Goal: Find specific page/section: Find specific page/section

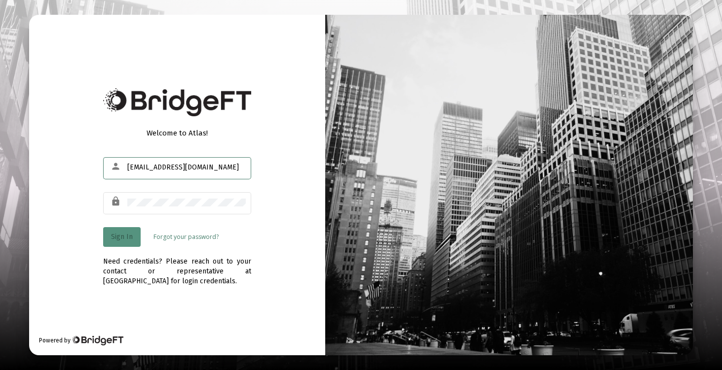
click at [117, 239] on span "Sign In" at bounding box center [122, 237] width 22 height 8
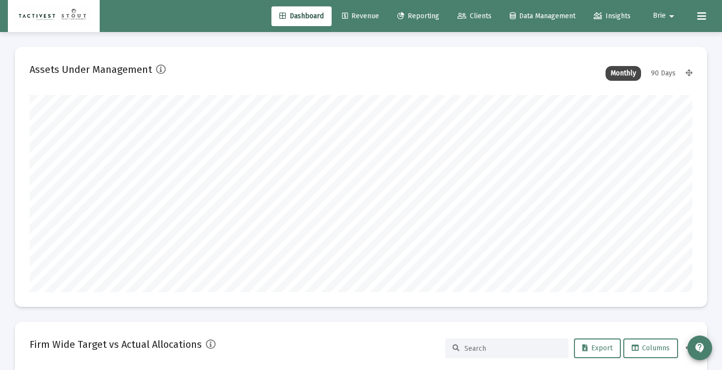
type input "[DATE]"
click at [461, 18] on icon at bounding box center [461, 16] width 9 height 7
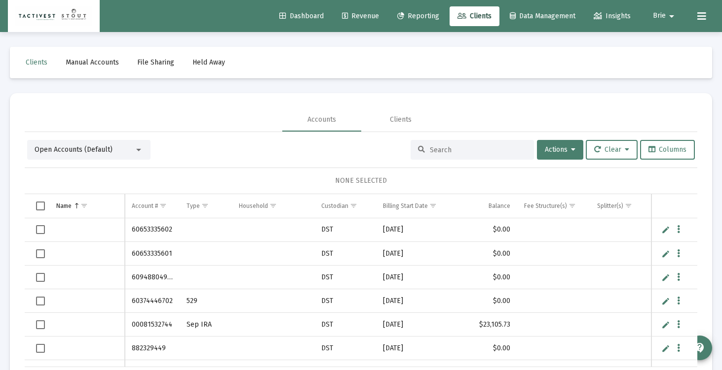
click at [448, 155] on div at bounding box center [471, 150] width 123 height 20
click at [431, 149] on input at bounding box center [478, 150] width 97 height 8
paste input "47385097"
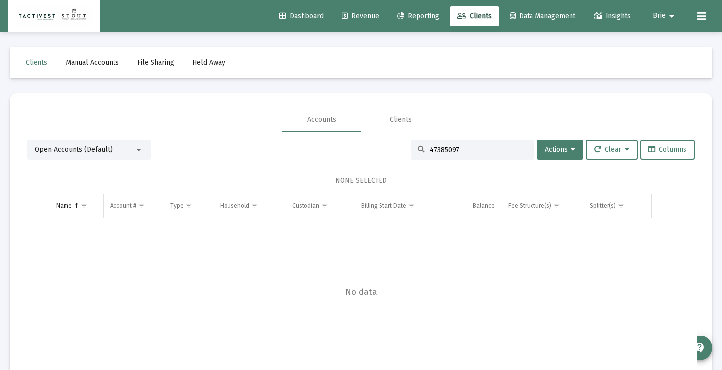
click at [442, 146] on input "47385097" at bounding box center [478, 150] width 97 height 8
paste input "84684901"
click at [457, 149] on input "84684901" at bounding box center [478, 150] width 97 height 8
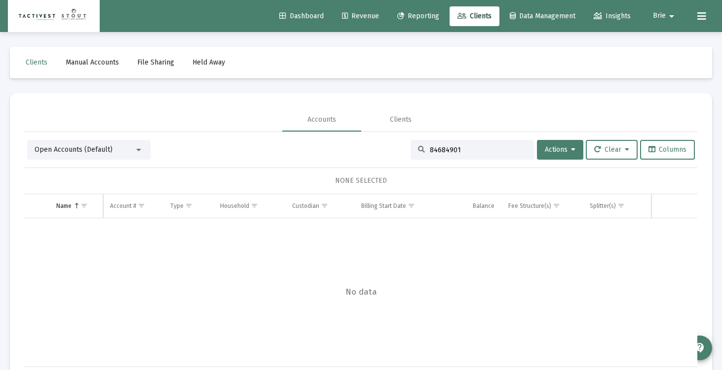
paste input "47559538"
click at [431, 152] on input "47559538" at bounding box center [478, 150] width 97 height 8
click at [437, 151] on input "47559538" at bounding box center [478, 150] width 97 height 8
click at [447, 149] on input "4755-9538" at bounding box center [478, 150] width 97 height 8
click at [446, 149] on input "4755-9538" at bounding box center [478, 150] width 97 height 8
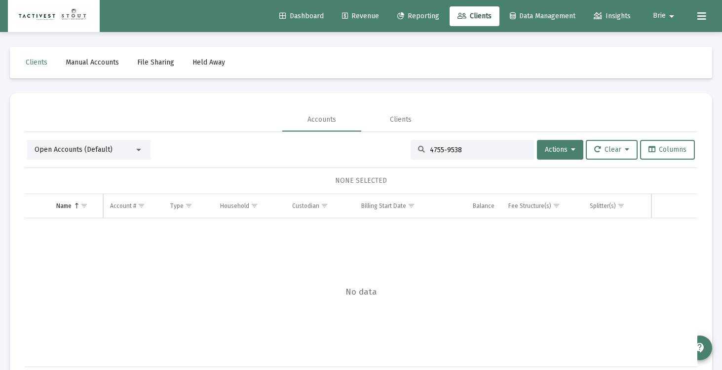
type input "4755-"
click at [446, 149] on input "4755-" at bounding box center [478, 150] width 97 height 8
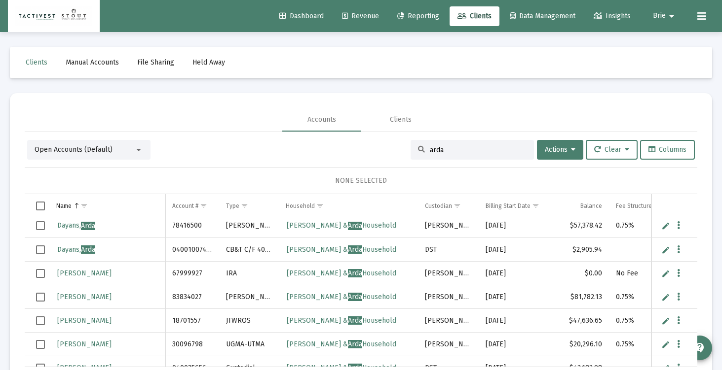
scroll to position [3, 0]
click at [435, 154] on div "arda" at bounding box center [471, 150] width 123 height 20
click at [435, 151] on input "arda" at bounding box center [478, 150] width 97 height 8
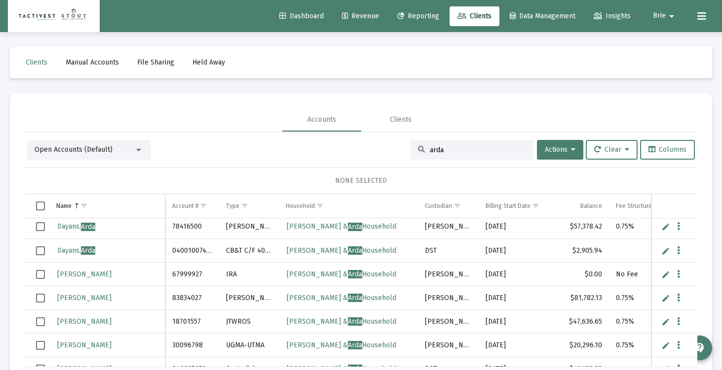
paste input "30427372"
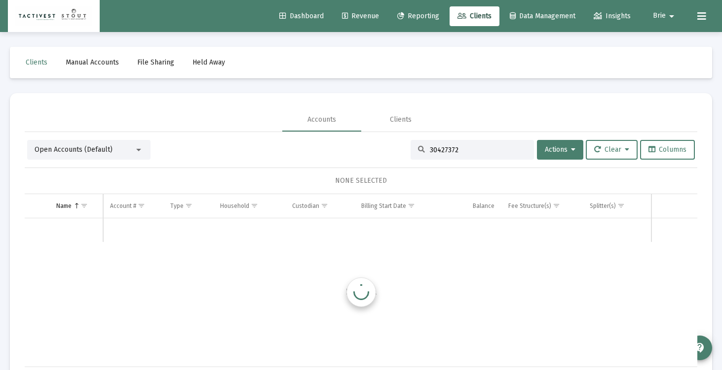
scroll to position [0, 0]
click at [434, 146] on input "30427372" at bounding box center [478, 150] width 97 height 8
paste input "87781479"
click at [434, 146] on input "87781479" at bounding box center [478, 150] width 97 height 8
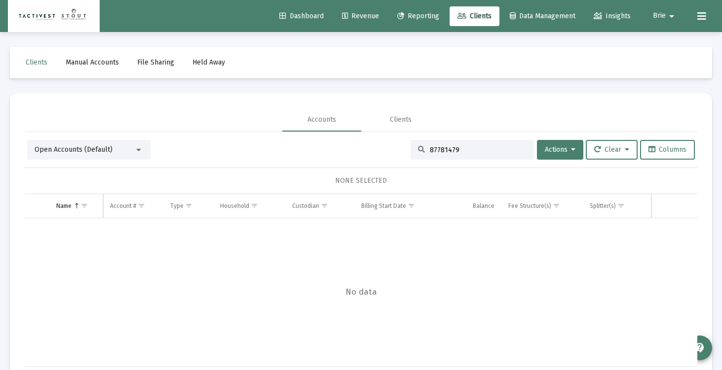
click at [435, 153] on input "87781479" at bounding box center [478, 150] width 97 height 8
paste input "70171867"
click at [445, 148] on input "70171867" at bounding box center [478, 150] width 97 height 8
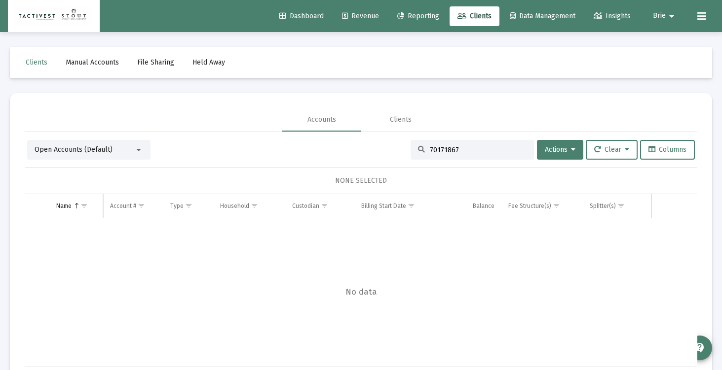
paste input "24575116"
click at [446, 153] on input "24575116" at bounding box center [478, 150] width 97 height 8
paste input "6036594"
click at [430, 148] on input "26036594" at bounding box center [478, 150] width 97 height 8
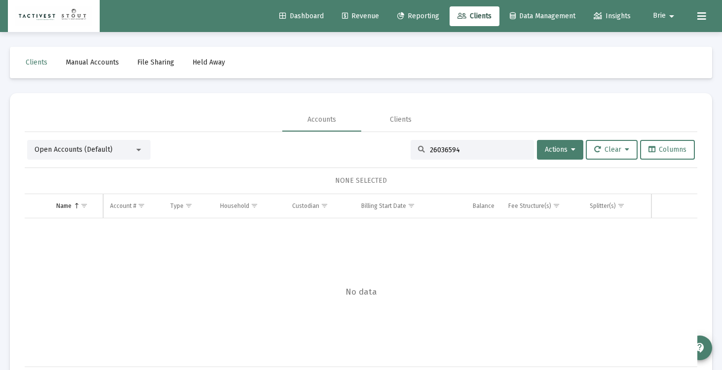
click at [430, 148] on input "26036594" at bounding box center [478, 150] width 97 height 8
paste input "37739590"
click at [434, 151] on input "37739590" at bounding box center [478, 150] width 97 height 8
paste input "97969275"
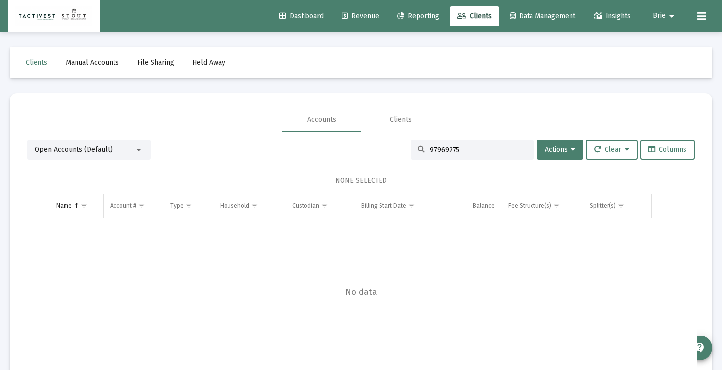
click at [434, 151] on input "97969275" at bounding box center [478, 150] width 97 height 8
paste input "45073410"
click at [434, 151] on input "45073410" at bounding box center [478, 150] width 97 height 8
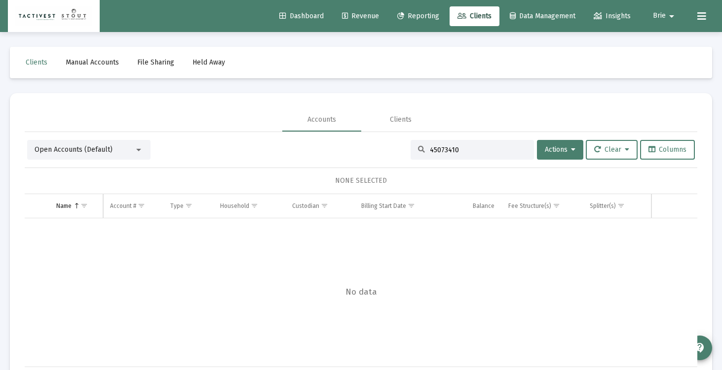
click at [434, 151] on input "45073410" at bounding box center [478, 150] width 97 height 8
paste input "60346653"
click at [434, 151] on input "60346653" at bounding box center [478, 150] width 97 height 8
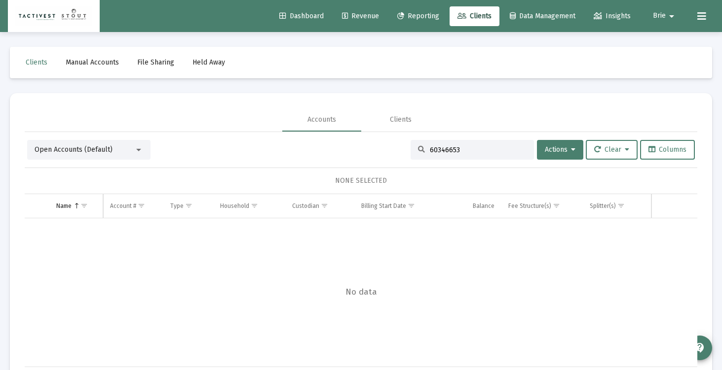
click at [434, 151] on input "60346653" at bounding box center [478, 150] width 97 height 8
paste input "47962735"
click at [434, 151] on input "47962735" at bounding box center [478, 150] width 97 height 8
paste input "8836774"
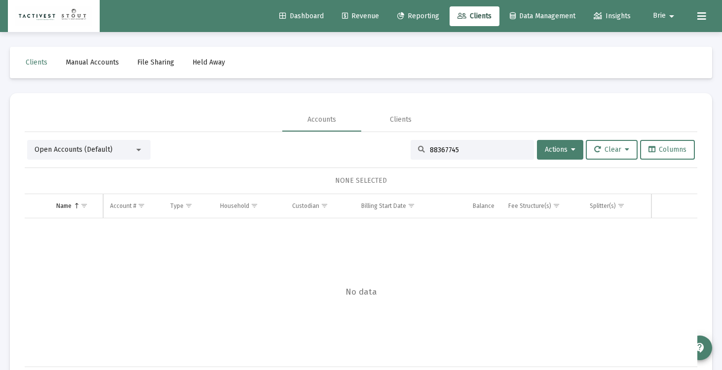
click at [434, 151] on input "88367745" at bounding box center [478, 150] width 97 height 8
paste input "4192386"
click at [434, 151] on input "84192386" at bounding box center [478, 150] width 97 height 8
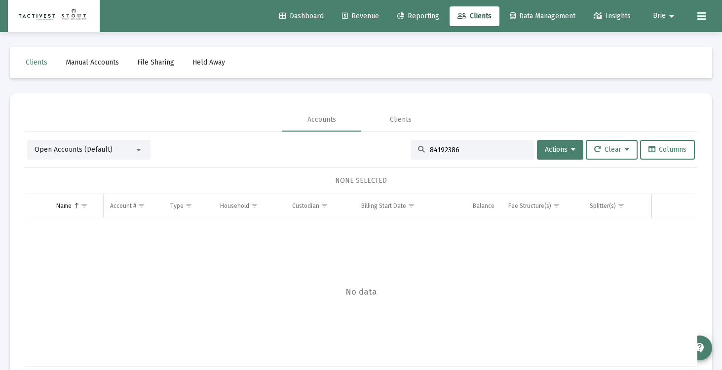
click at [434, 151] on input "84192386" at bounding box center [478, 150] width 97 height 8
paste input "72949071"
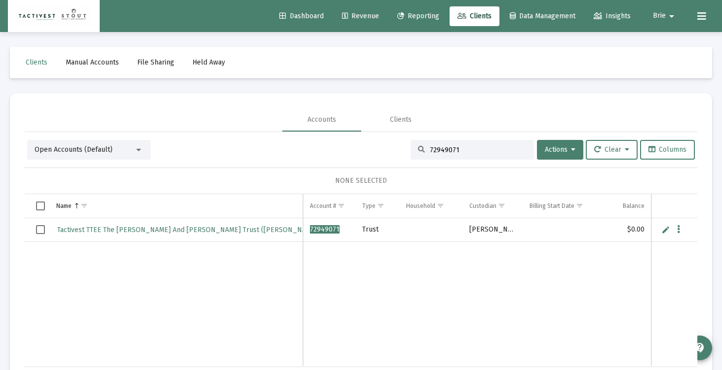
click at [434, 146] on input "72949071" at bounding box center [478, 150] width 97 height 8
paste input "58754098"
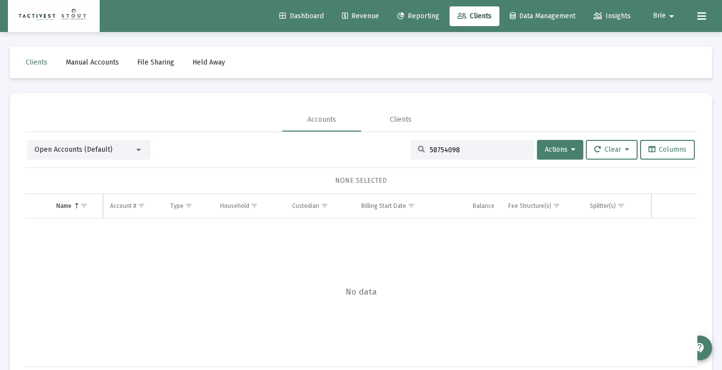
click at [448, 152] on input "58754098" at bounding box center [478, 150] width 97 height 8
paste input "44207191"
click at [438, 153] on input "44207191" at bounding box center [478, 150] width 97 height 8
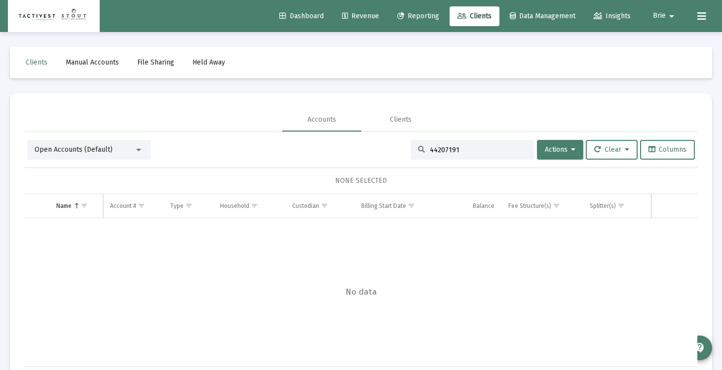
paste input "94242204"
click at [438, 153] on input "94242204" at bounding box center [478, 150] width 97 height 8
paste input "012754"
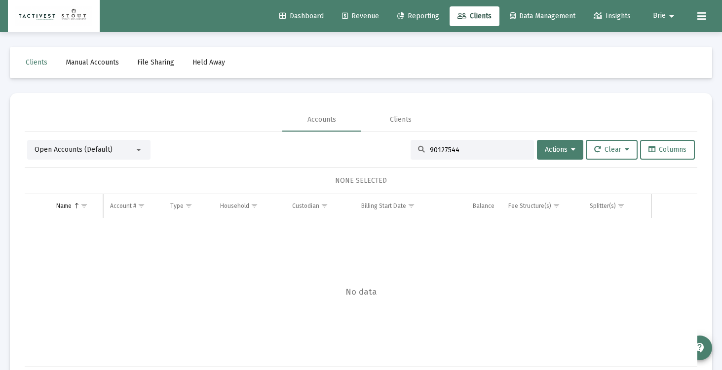
click at [438, 153] on input "90127544" at bounding box center [478, 150] width 97 height 8
paste input "12704903"
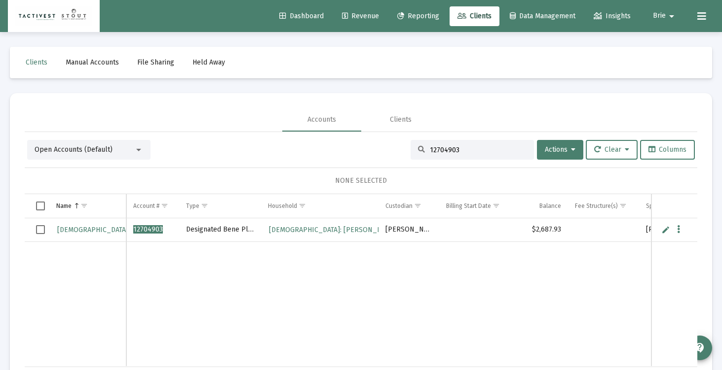
click at [438, 152] on input "12704903" at bounding box center [478, 150] width 97 height 8
paste input "20263766"
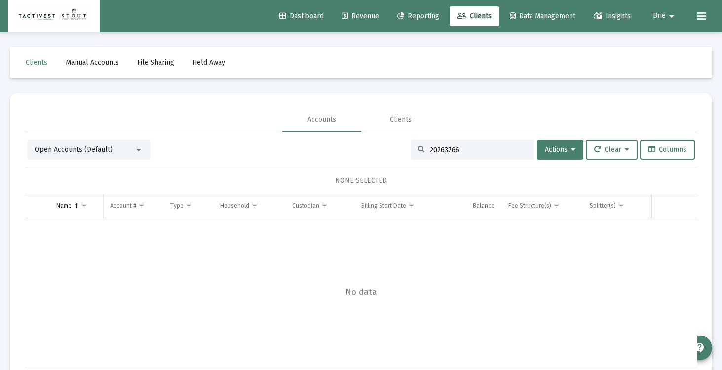
click at [438, 152] on input "20263766" at bounding box center [478, 150] width 97 height 8
paste input "42586503"
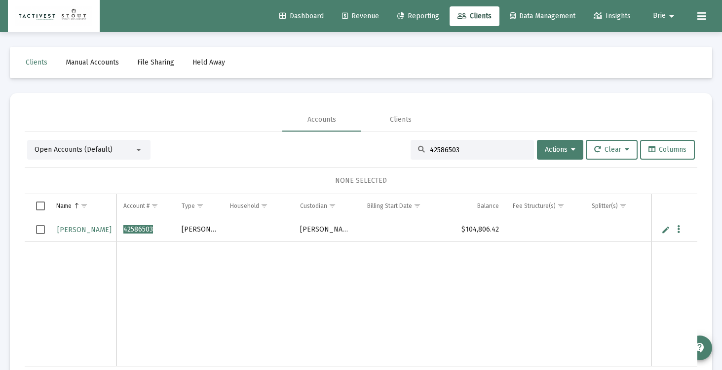
click at [436, 149] on input "42586503" at bounding box center [478, 150] width 97 height 8
paste input "17102822"
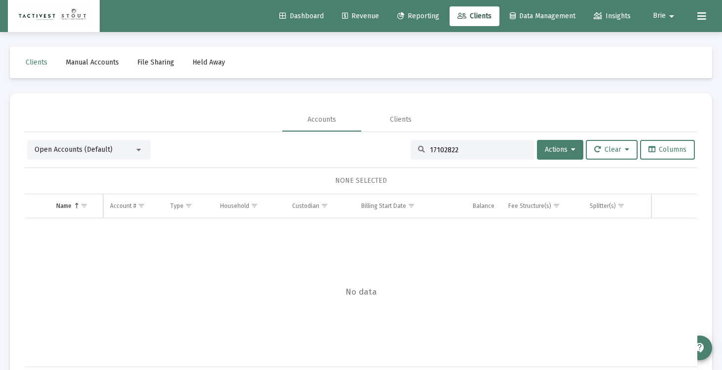
click at [436, 149] on input "17102822" at bounding box center [478, 150] width 97 height 8
paste input "43357657"
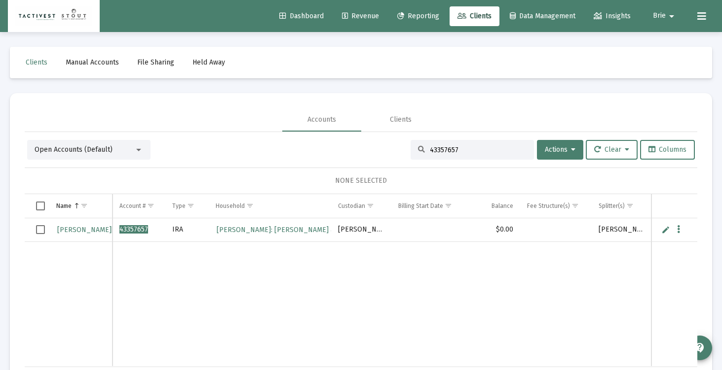
click at [436, 149] on input "43357657" at bounding box center [478, 150] width 97 height 8
paste input "90253691"
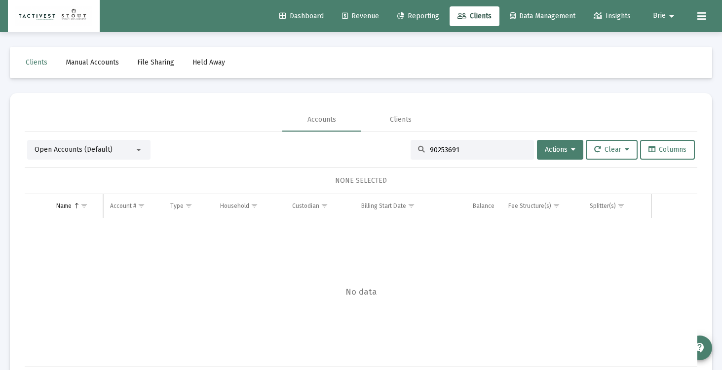
click at [436, 149] on input "90253691" at bounding box center [478, 150] width 97 height 8
paste input "40471999"
click at [436, 149] on input "40471999" at bounding box center [478, 150] width 97 height 8
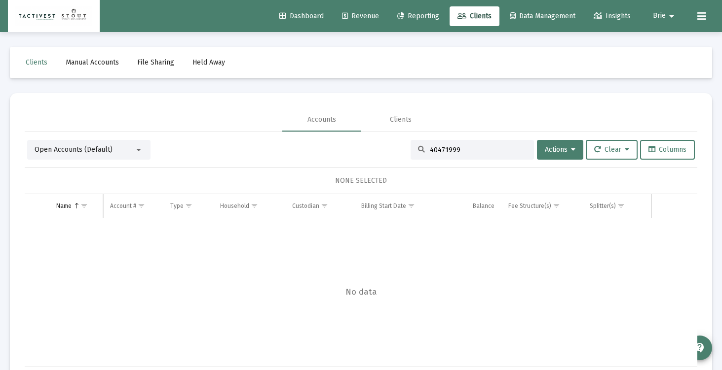
click at [436, 149] on input "40471999" at bounding box center [478, 150] width 97 height 8
paste input "89680380"
click at [436, 149] on input "89680380" at bounding box center [478, 150] width 97 height 8
paste input "14166642"
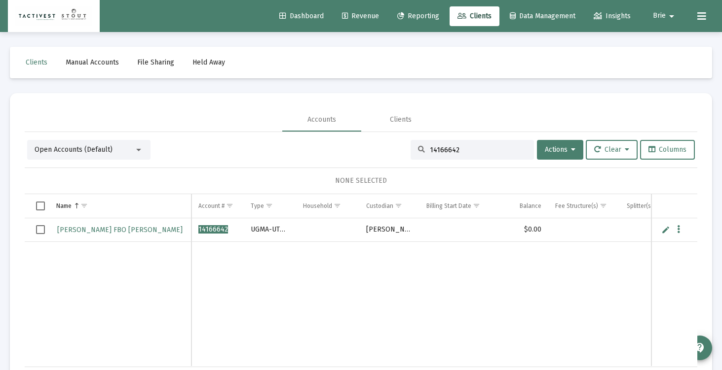
click at [436, 149] on input "14166642" at bounding box center [478, 150] width 97 height 8
paste input "89680380"
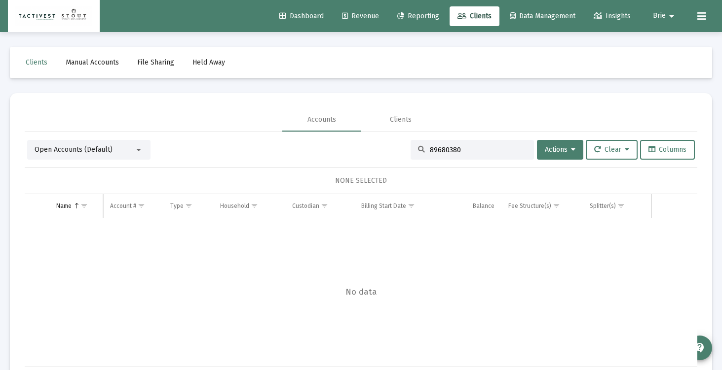
click at [436, 149] on input "89680380" at bounding box center [478, 150] width 97 height 8
paste input "19688361"
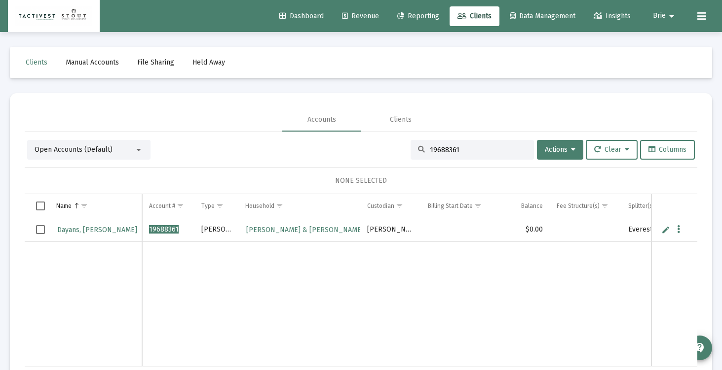
click at [436, 149] on input "19688361" at bounding box center [478, 150] width 97 height 8
paste input "40454899"
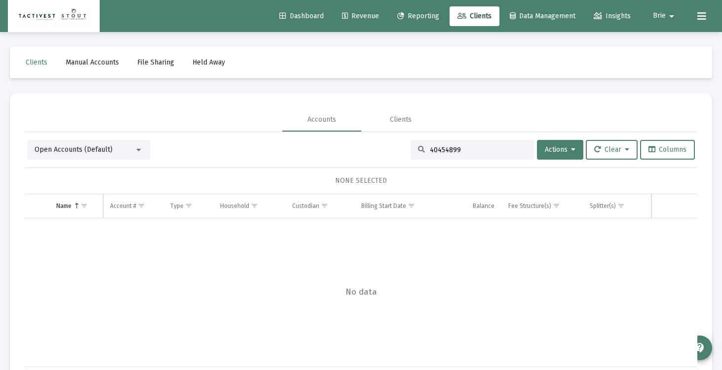
click at [436, 149] on input "40454899" at bounding box center [478, 150] width 97 height 8
paste input "73482417"
type input "73482417"
click at [472, 159] on div "73482417" at bounding box center [471, 150] width 123 height 20
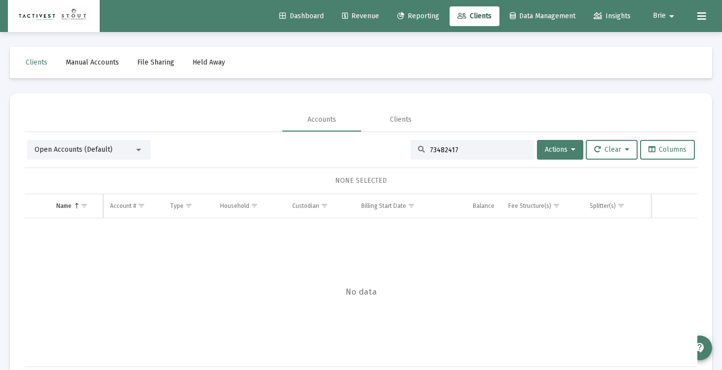
click at [472, 159] on div "73482417" at bounding box center [471, 150] width 123 height 20
click at [470, 153] on input "73482417" at bounding box center [478, 150] width 97 height 8
